Goal: Task Accomplishment & Management: Use online tool/utility

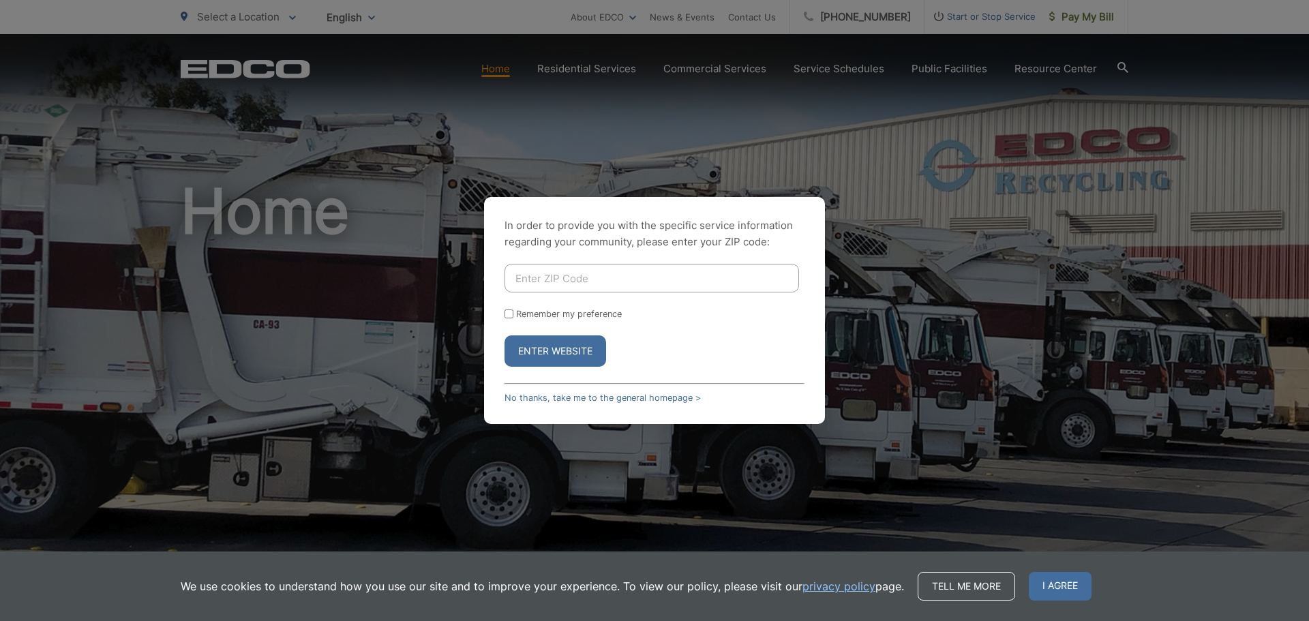
click at [583, 280] on input "Enter ZIP Code" at bounding box center [652, 278] width 295 height 29
click at [592, 400] on link "No thanks, take me to the general homepage >" at bounding box center [603, 398] width 196 height 10
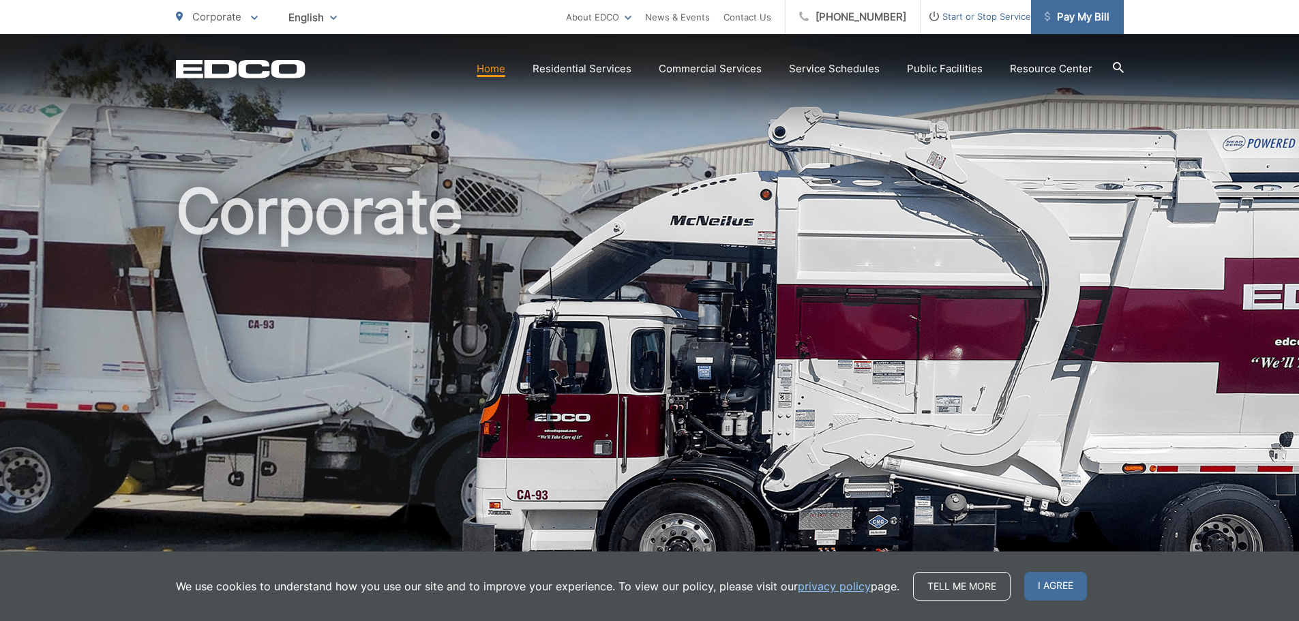
click at [1053, 20] on span "Pay My Bill" at bounding box center [1077, 17] width 65 height 16
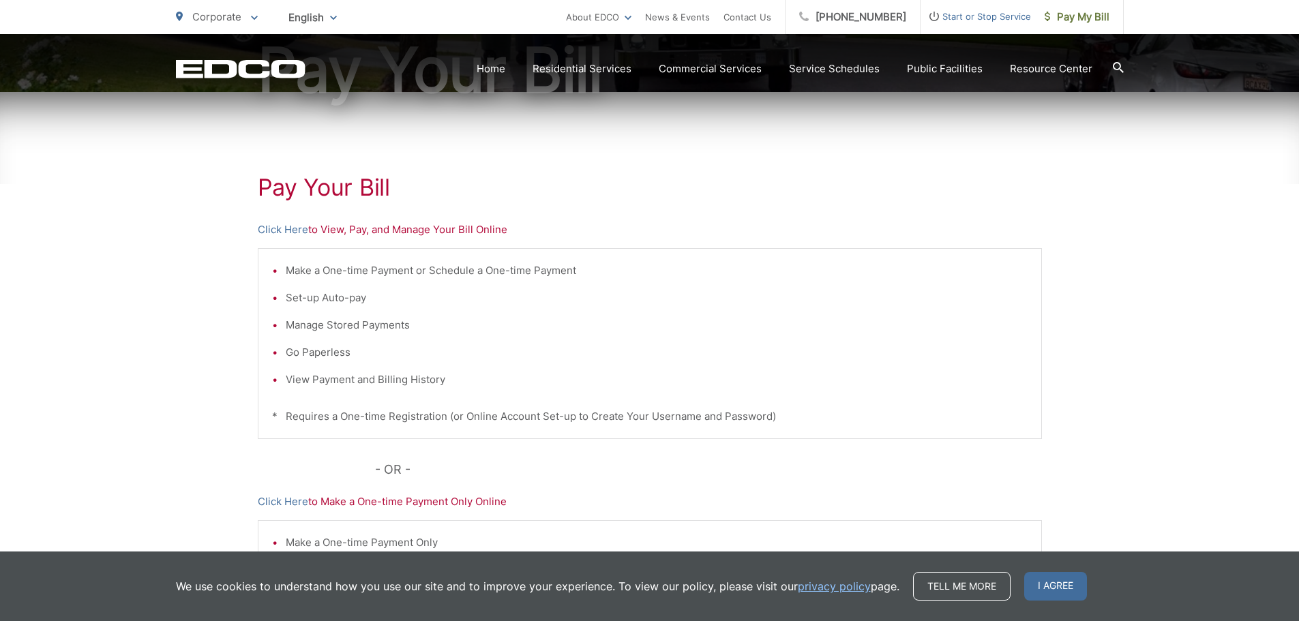
scroll to position [182, 0]
click at [301, 220] on link "Click Here" at bounding box center [283, 228] width 50 height 16
